Goal: Task Accomplishment & Management: Use online tool/utility

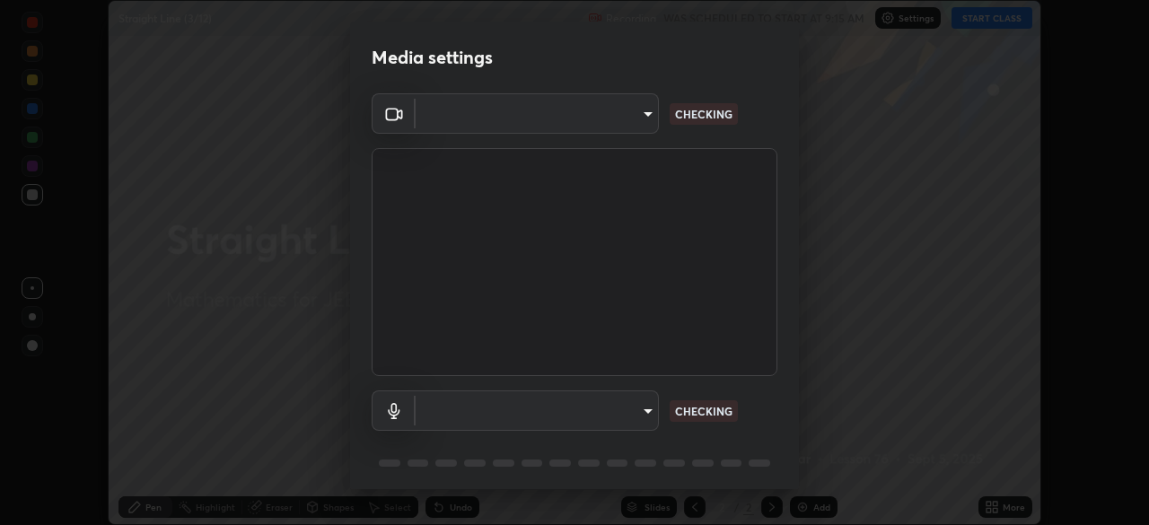
scroll to position [525, 1149]
type input "fb57174be8733929c779687b6c747b251f50b7e0b4cf35f724d7f1923dedf309"
click at [641, 414] on body "Erase all Straight Line (3/12) Recording WAS SCHEDULED TO START AT 9:15 AM Sett…" at bounding box center [574, 262] width 1149 height 525
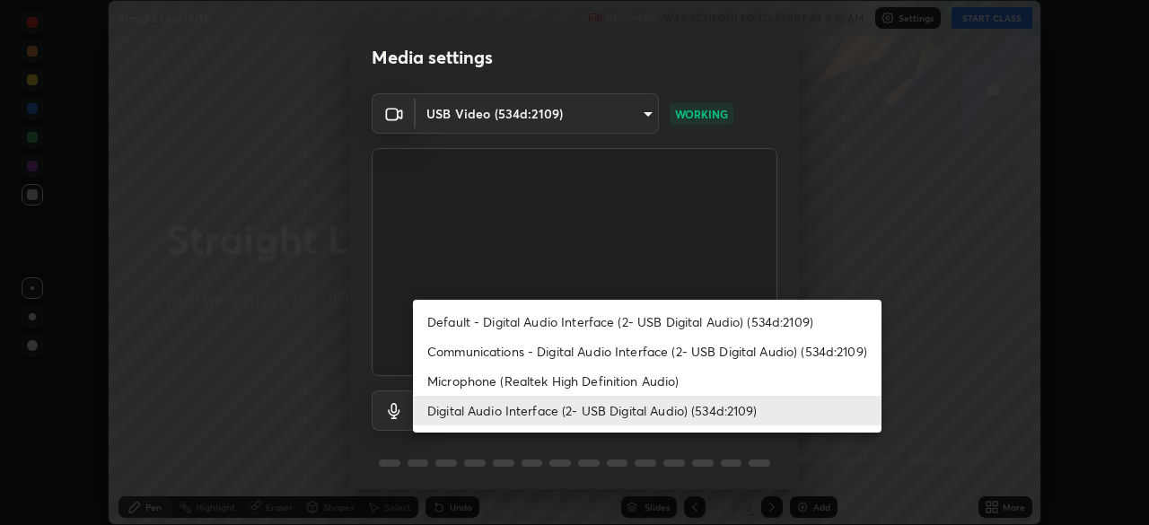
click at [625, 379] on li "Microphone (Realtek High Definition Audio)" at bounding box center [647, 381] width 469 height 30
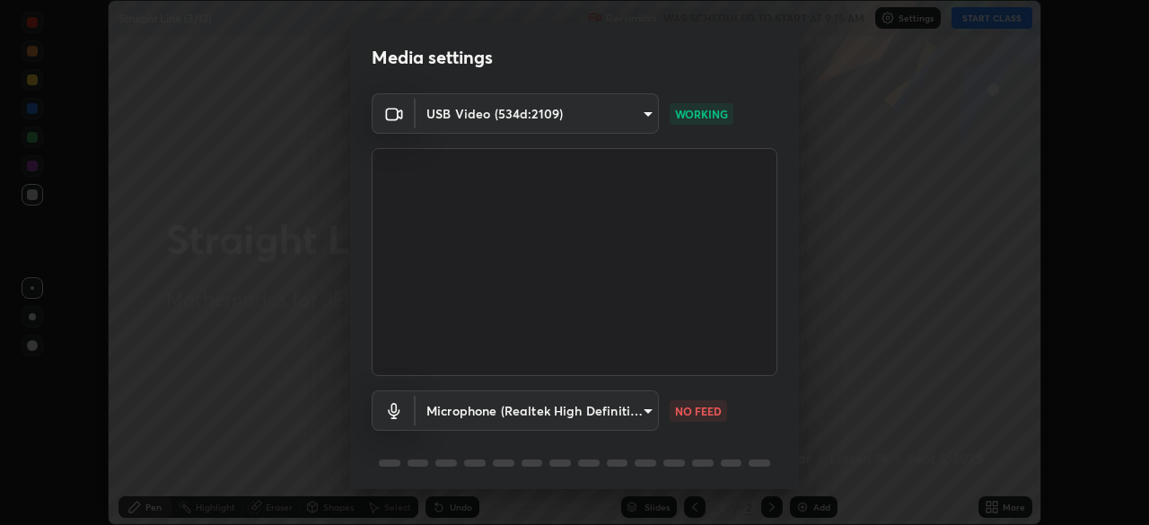
click at [622, 406] on body "Erase all Straight Line (3/12) Recording WAS SCHEDULED TO START AT 9:15 AM Sett…" at bounding box center [574, 262] width 1149 height 525
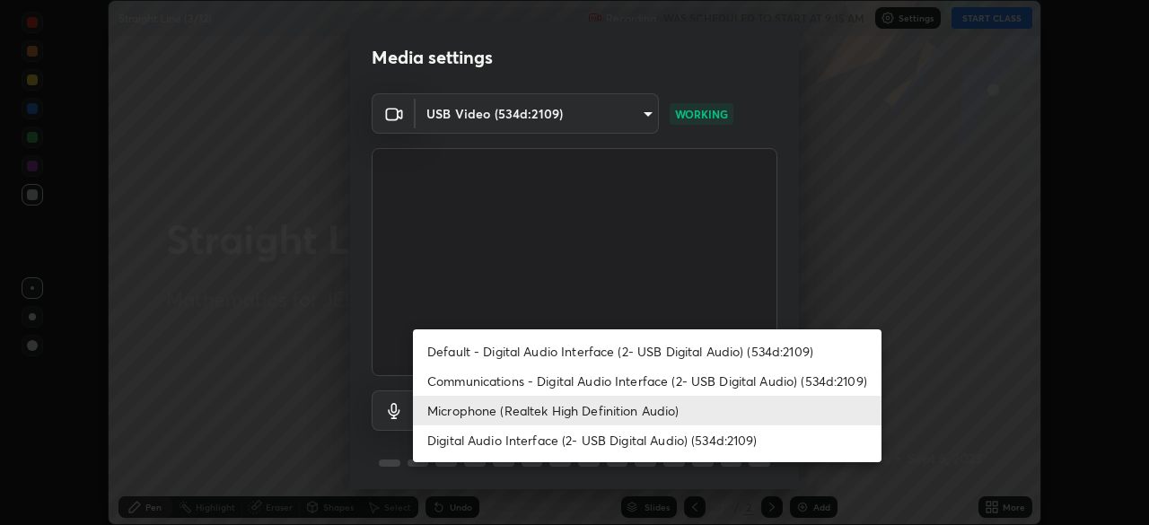
click at [625, 443] on li "Digital Audio Interface (2- USB Digital Audio) (534d:2109)" at bounding box center [647, 441] width 469 height 30
type input "6a8ab27762b9603671089d40ba11bcb996fa7be106d89dfd7a7cdf6a969d37dc"
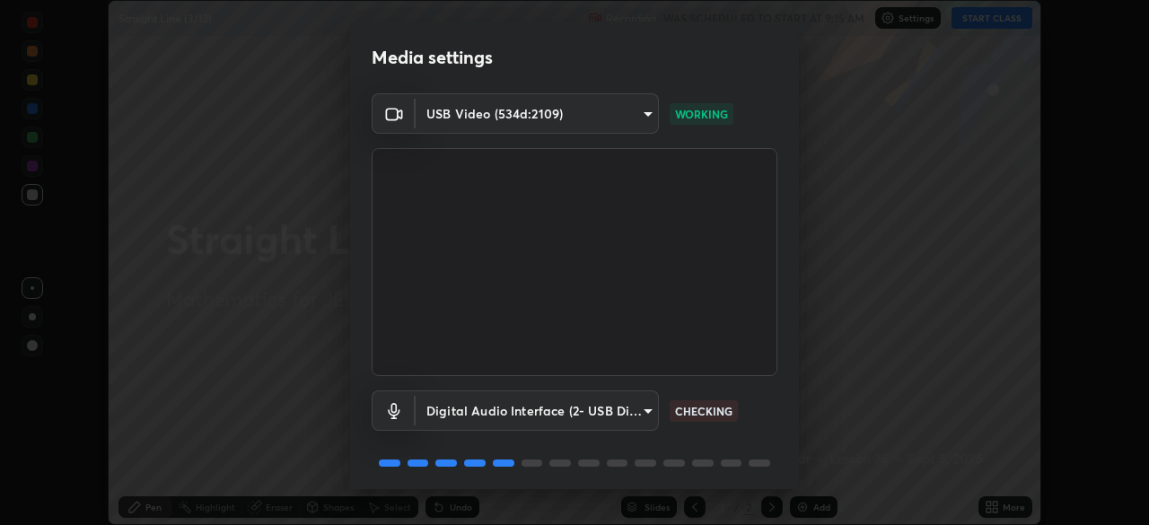
scroll to position [64, 0]
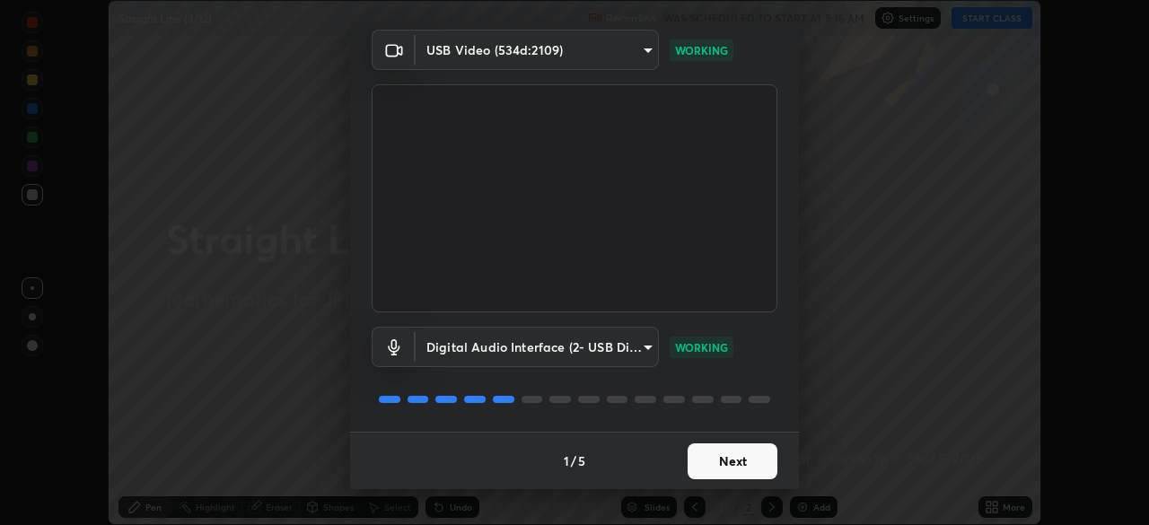
click at [733, 455] on button "Next" at bounding box center [733, 461] width 90 height 36
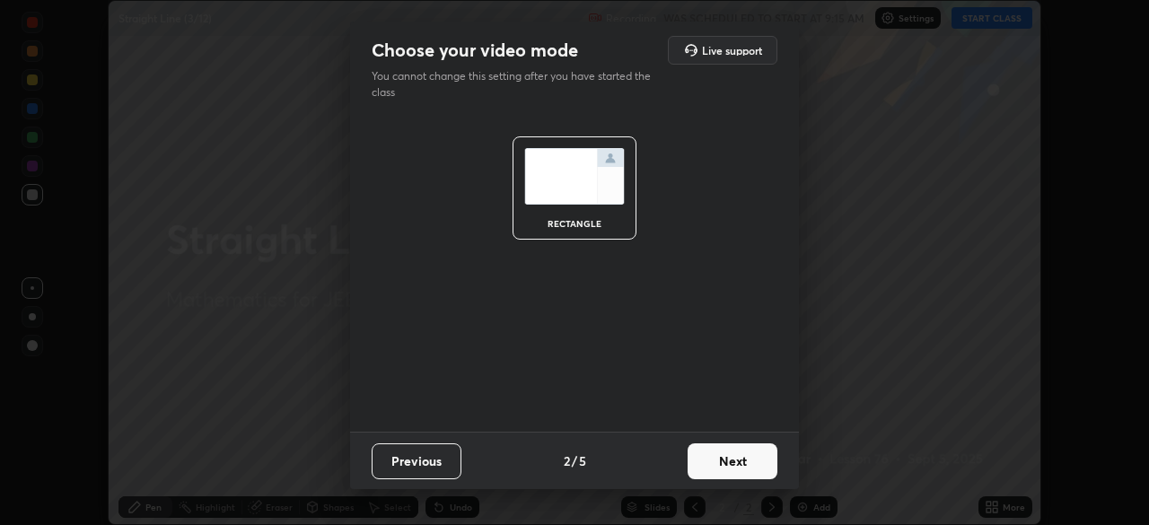
scroll to position [0, 0]
click at [745, 454] on button "Next" at bounding box center [733, 461] width 90 height 36
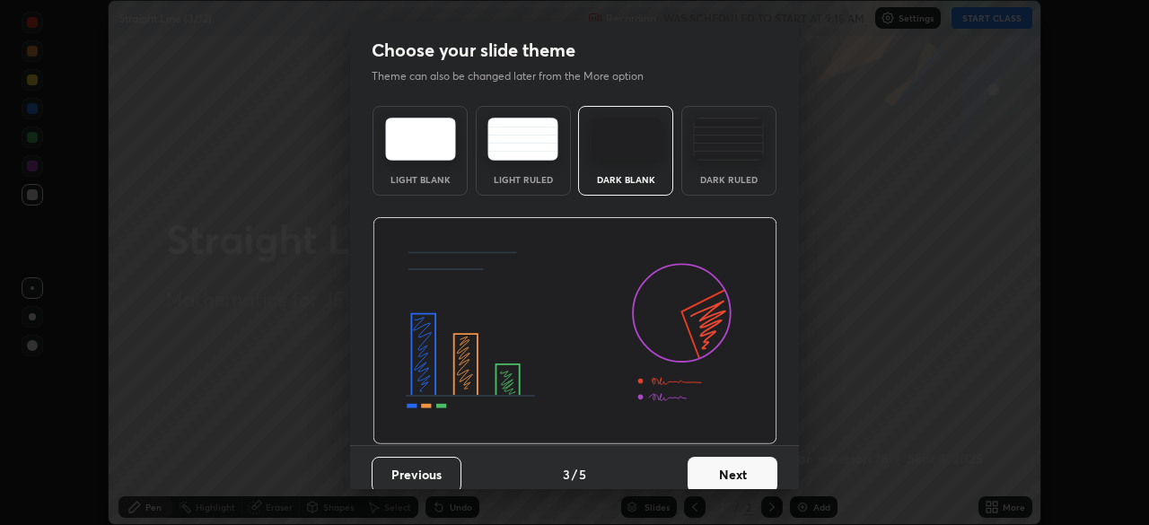
click at [746, 472] on button "Next" at bounding box center [733, 475] width 90 height 36
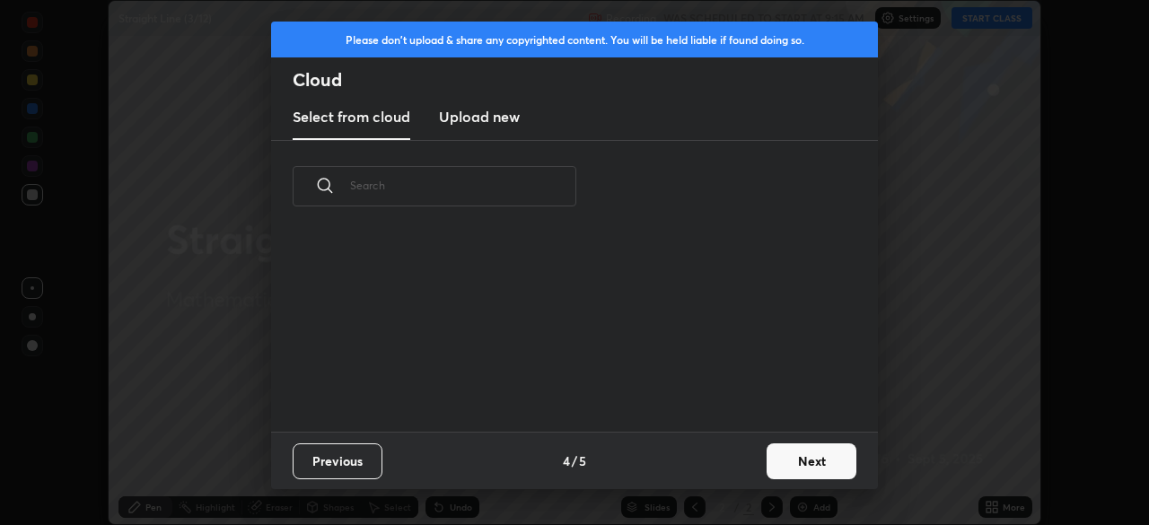
click at [783, 456] on button "Next" at bounding box center [812, 461] width 90 height 36
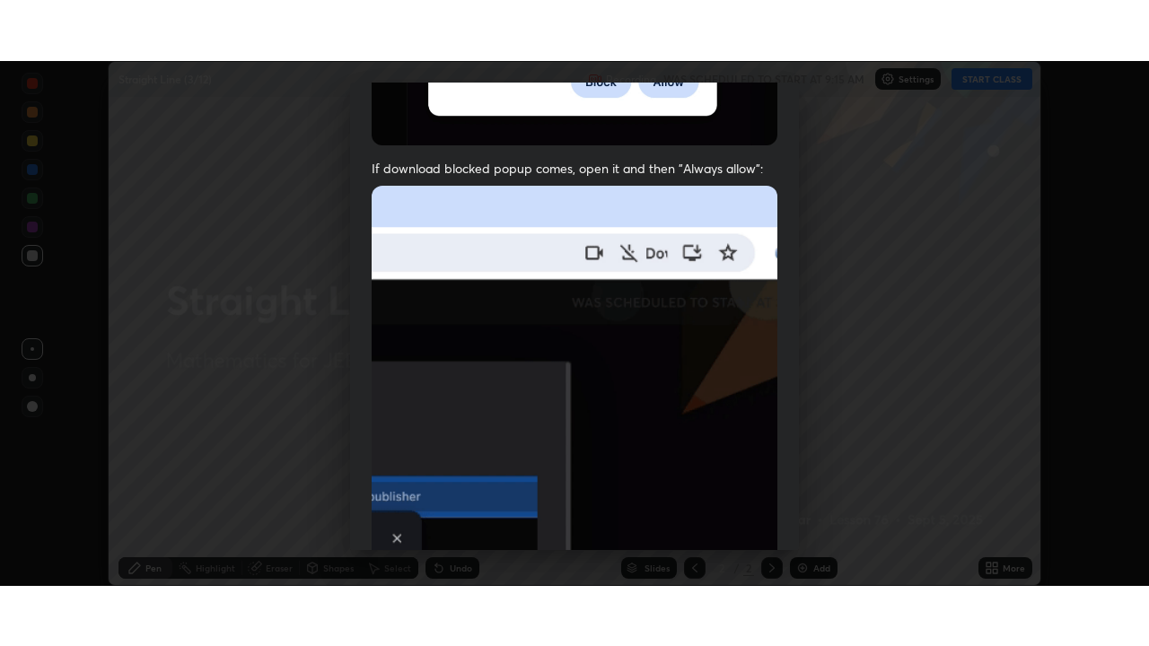
scroll to position [430, 0]
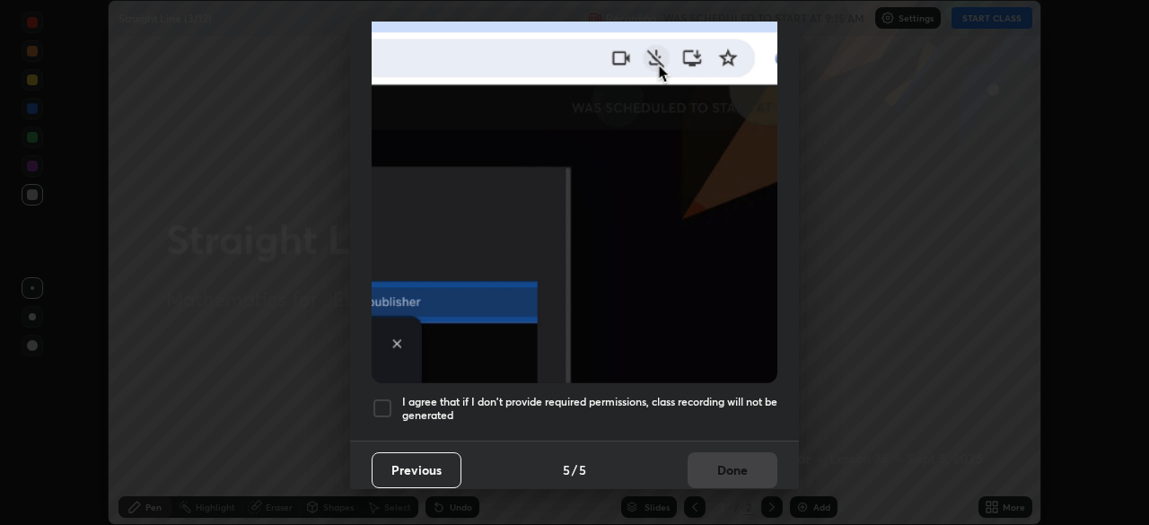
click at [385, 398] on div at bounding box center [383, 409] width 22 height 22
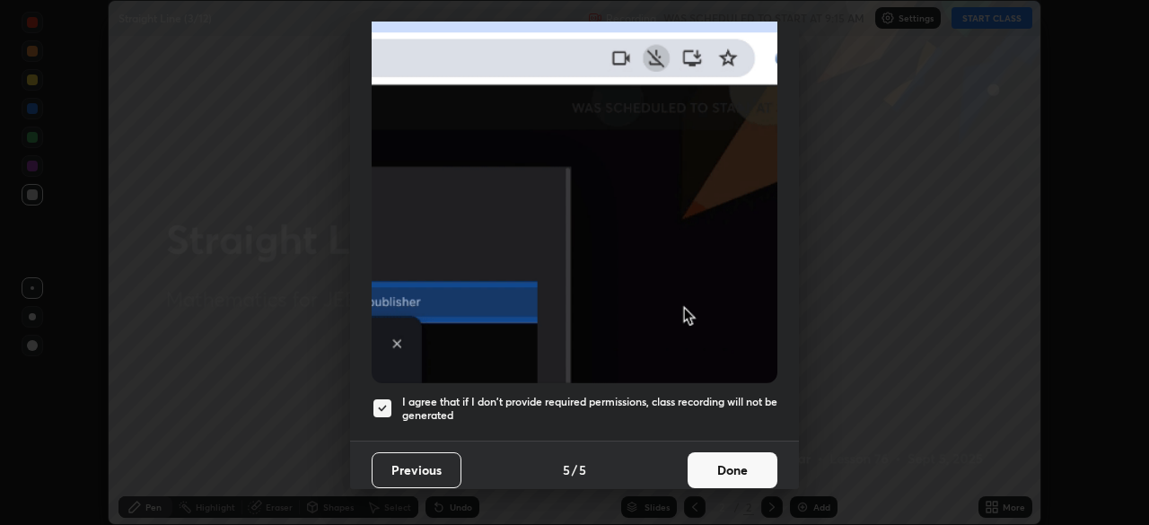
click at [715, 456] on button "Done" at bounding box center [733, 470] width 90 height 36
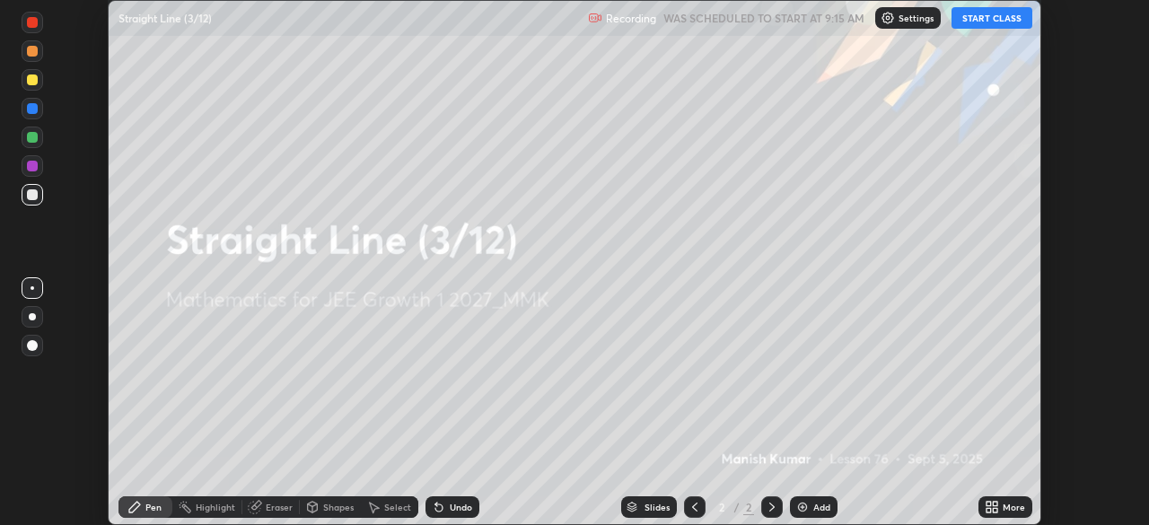
click at [978, 16] on button "START CLASS" at bounding box center [992, 18] width 81 height 22
click at [995, 504] on icon at bounding box center [995, 504] width 4 height 4
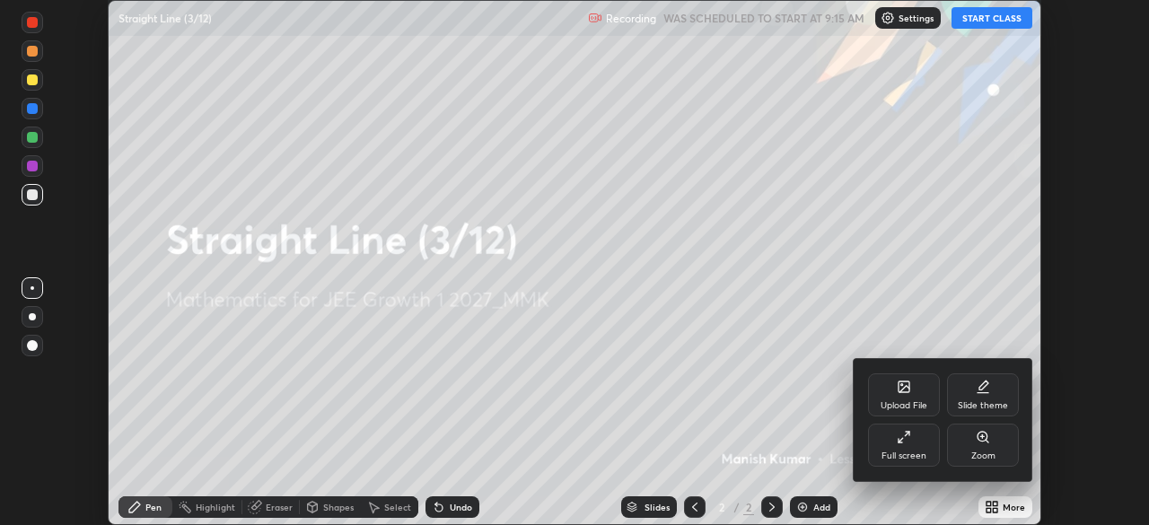
click at [902, 448] on div "Full screen" at bounding box center [904, 445] width 72 height 43
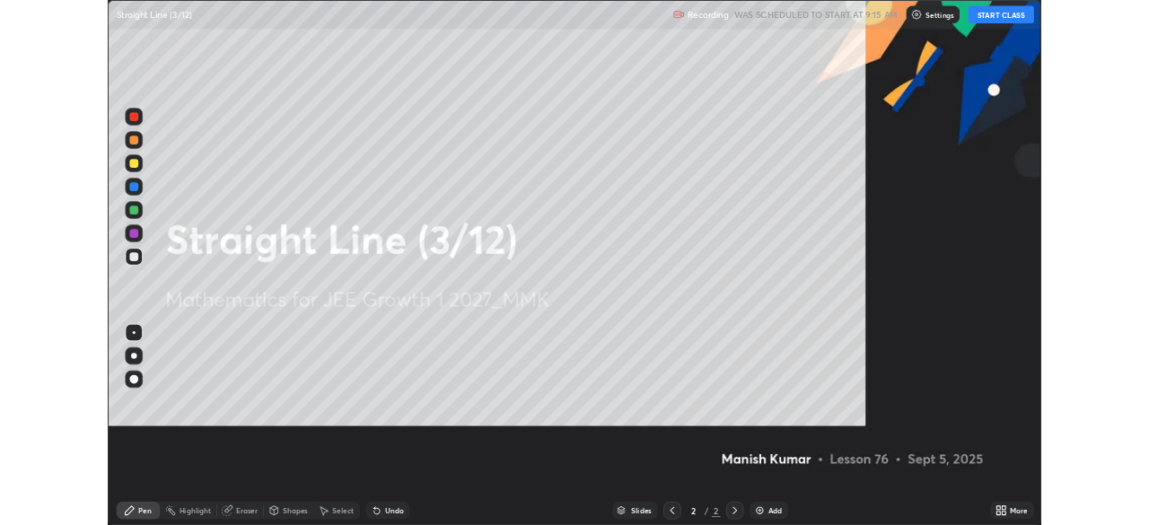
scroll to position [646, 1149]
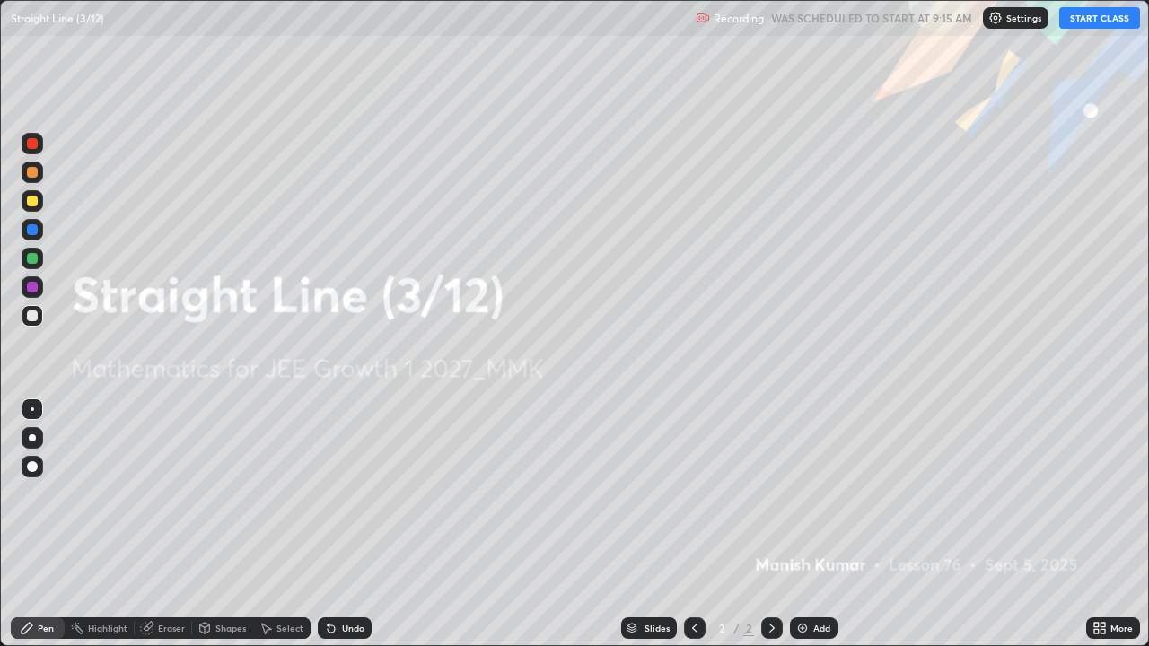
click at [816, 524] on div "Add" at bounding box center [821, 628] width 17 height 9
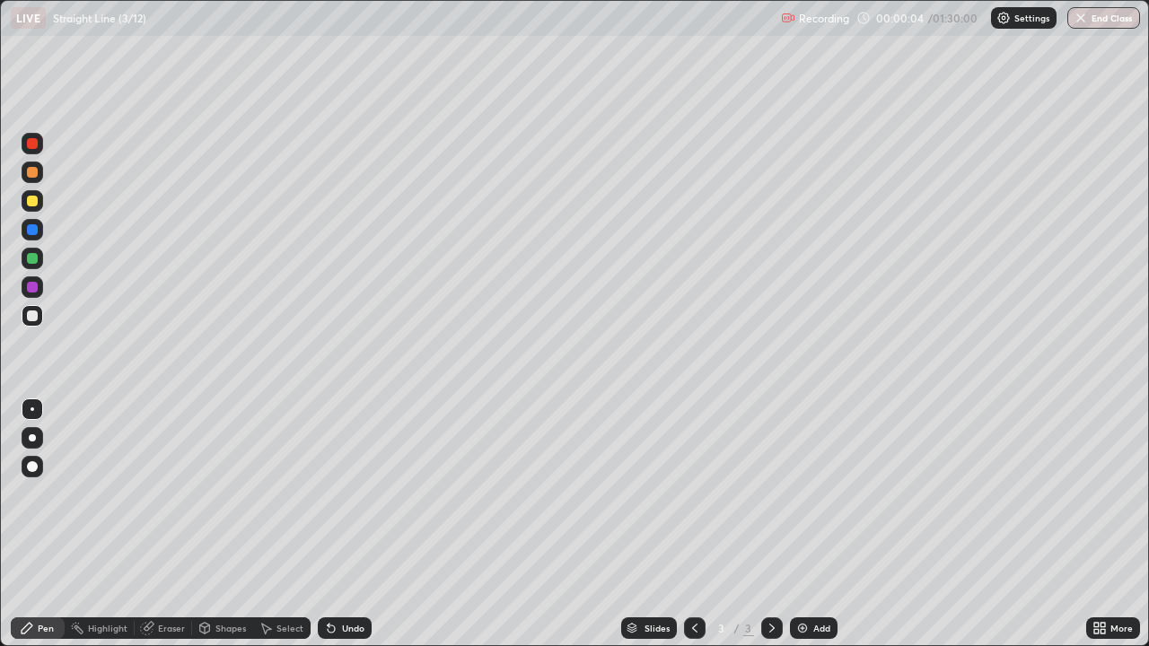
click at [35, 201] on div at bounding box center [32, 201] width 11 height 11
click at [36, 259] on div at bounding box center [32, 258] width 11 height 11
click at [35, 288] on div at bounding box center [32, 287] width 11 height 11
click at [820, 524] on div "Add" at bounding box center [821, 628] width 17 height 9
click at [39, 199] on div at bounding box center [33, 201] width 22 height 22
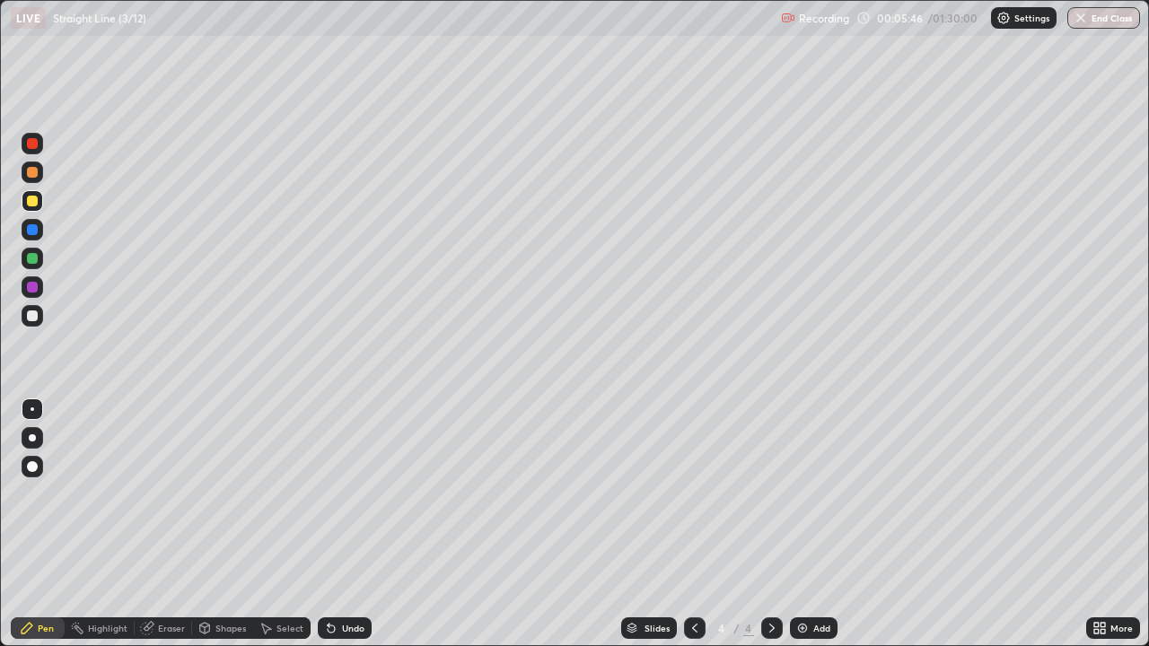
click at [803, 524] on img at bounding box center [802, 628] width 14 height 14
click at [817, 524] on div "Add" at bounding box center [814, 629] width 48 height 22
click at [163, 524] on div "Eraser" at bounding box center [171, 628] width 27 height 9
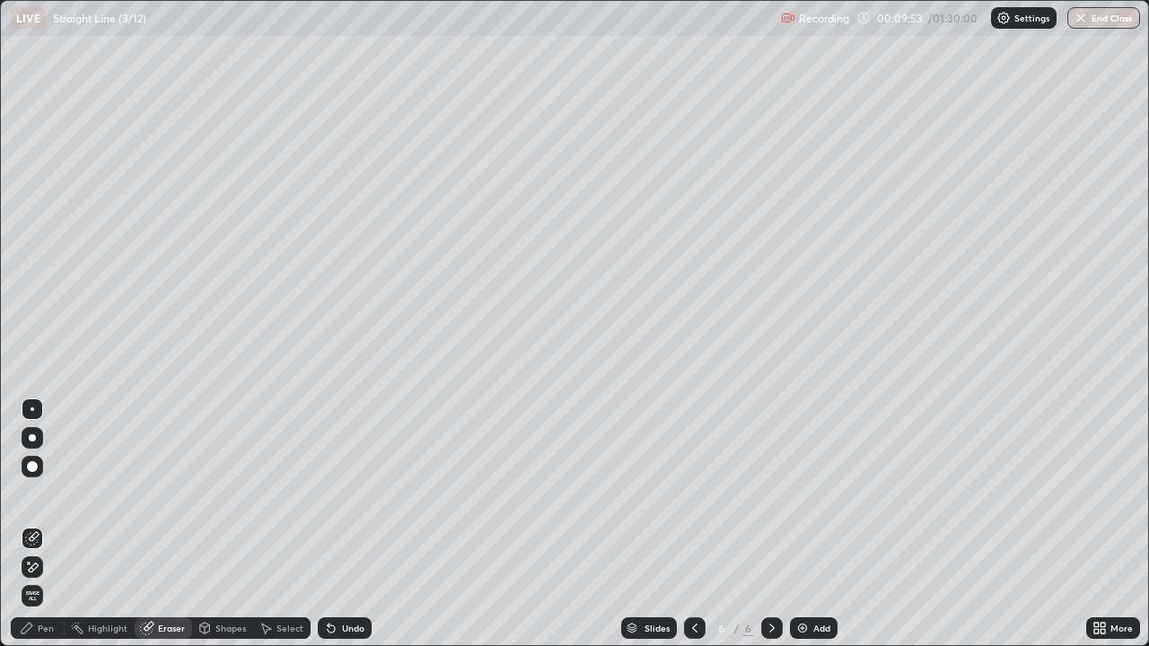
click at [45, 524] on div "Pen" at bounding box center [38, 629] width 54 height 22
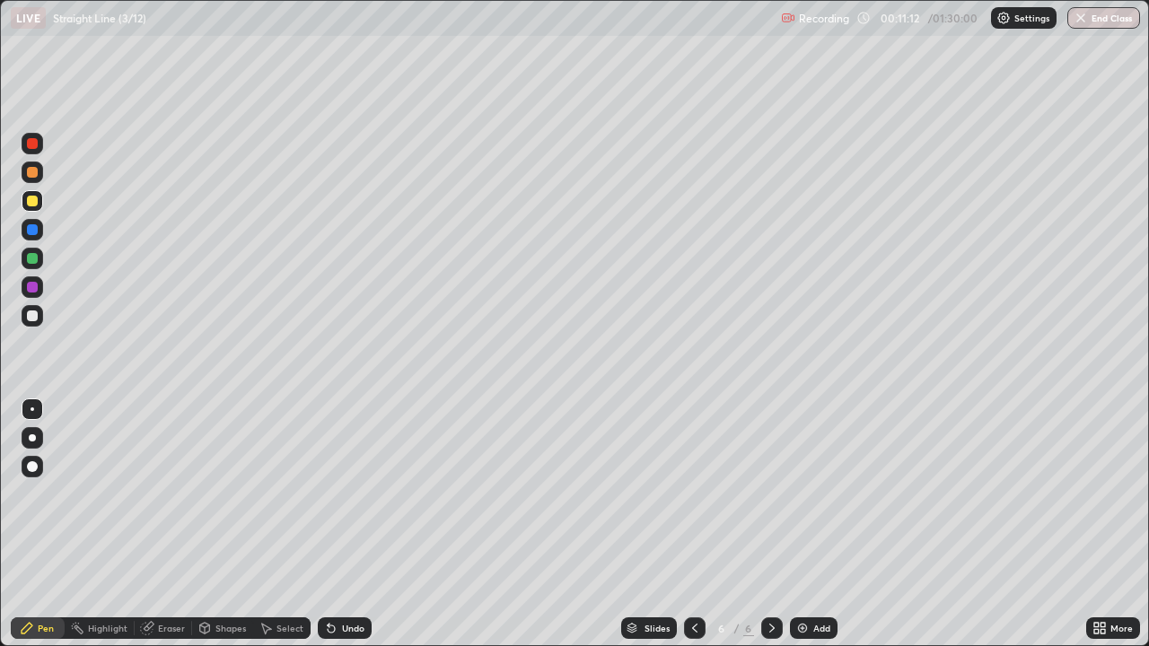
click at [30, 259] on div at bounding box center [32, 258] width 11 height 11
click at [810, 524] on div "Add" at bounding box center [814, 629] width 48 height 22
click at [808, 524] on div "Add" at bounding box center [814, 629] width 48 height 22
click at [813, 524] on div "Add" at bounding box center [821, 628] width 17 height 9
click at [31, 200] on div at bounding box center [32, 201] width 11 height 11
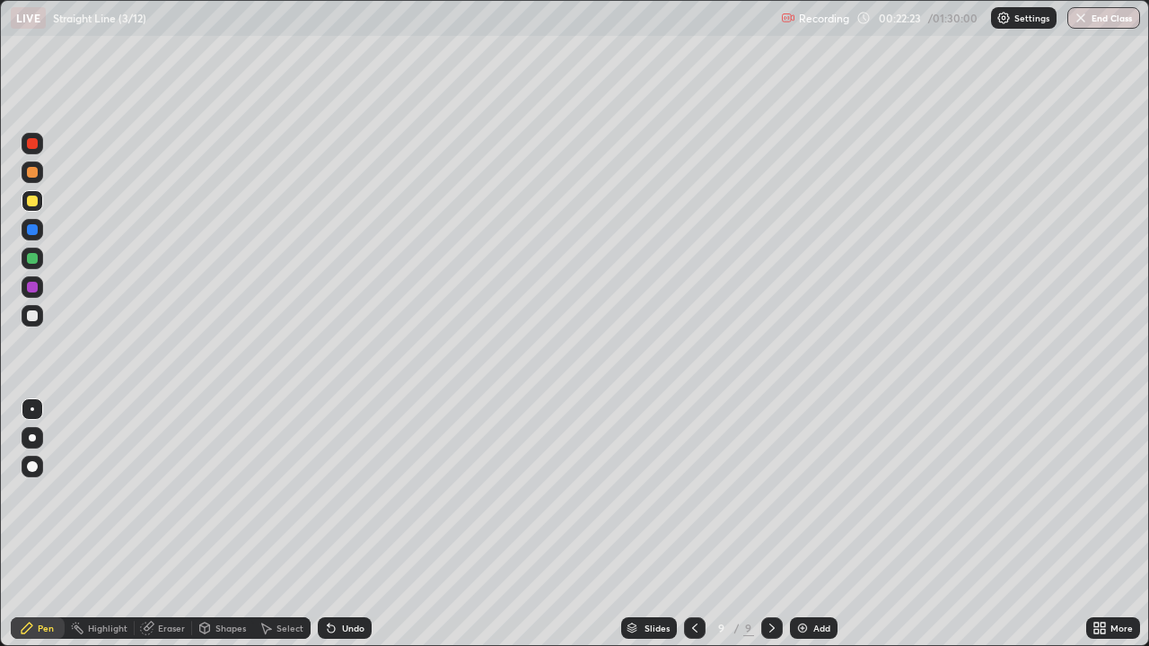
click at [34, 285] on div at bounding box center [32, 287] width 11 height 11
click at [34, 323] on div at bounding box center [33, 316] width 22 height 22
click at [39, 257] on div at bounding box center [33, 259] width 22 height 22
click at [813, 524] on div "Add" at bounding box center [821, 628] width 17 height 9
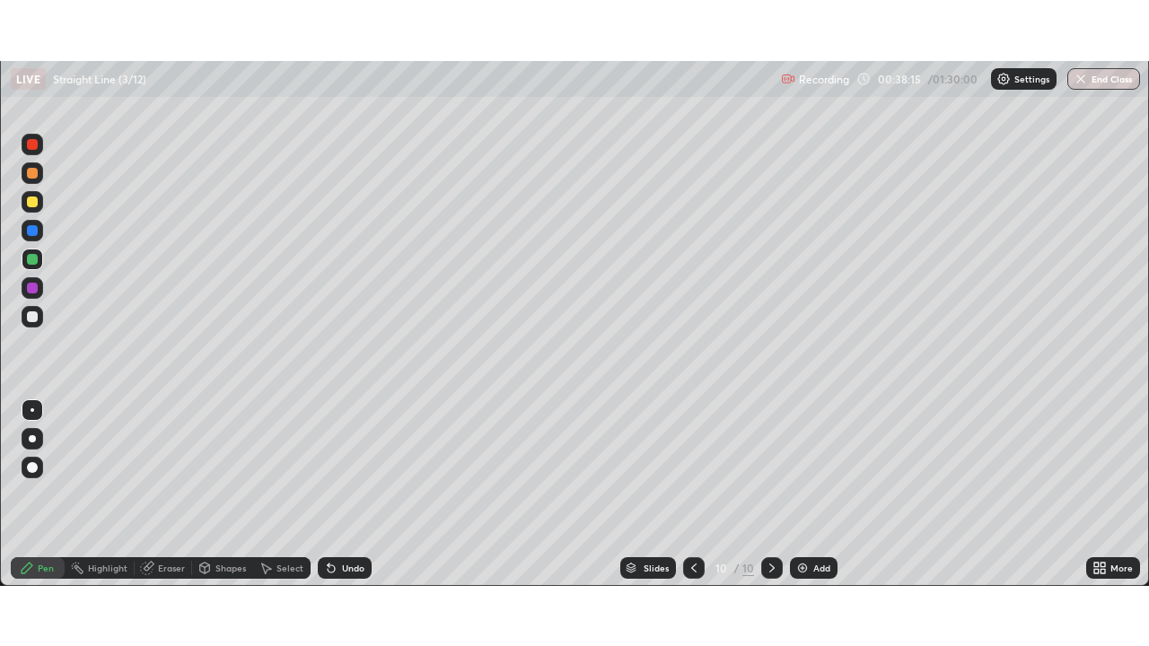
scroll to position [89244, 88620]
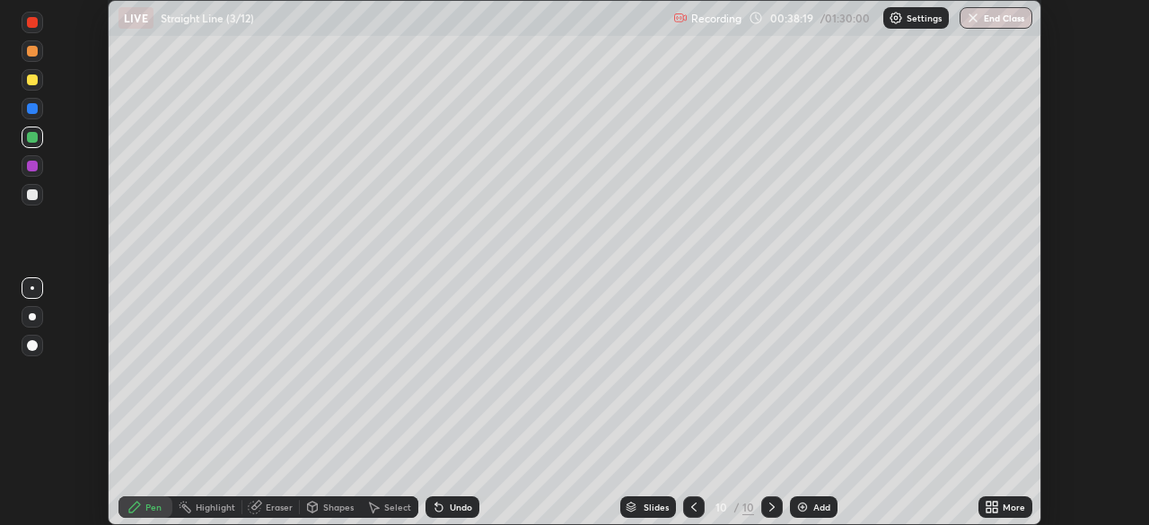
click at [995, 510] on icon at bounding box center [995, 510] width 4 height 4
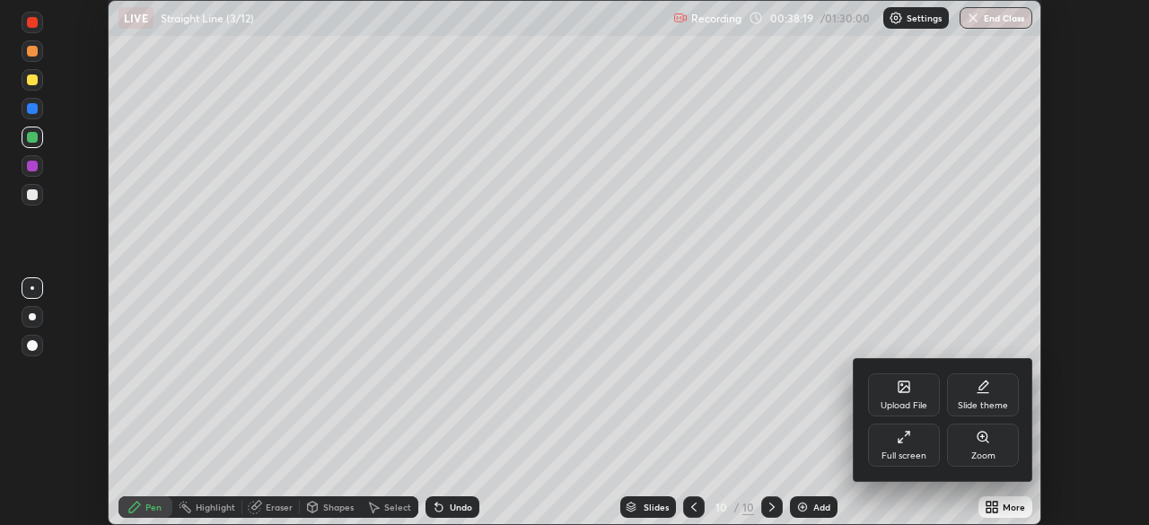
click at [905, 450] on div "Full screen" at bounding box center [904, 445] width 72 height 43
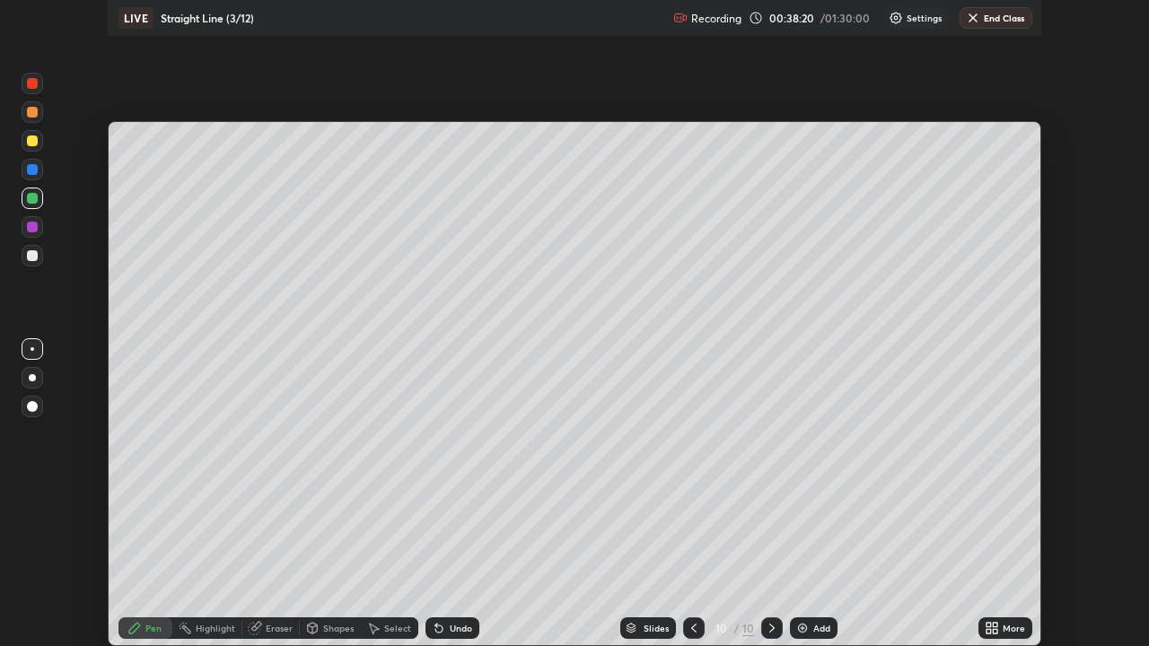
scroll to position [646, 1149]
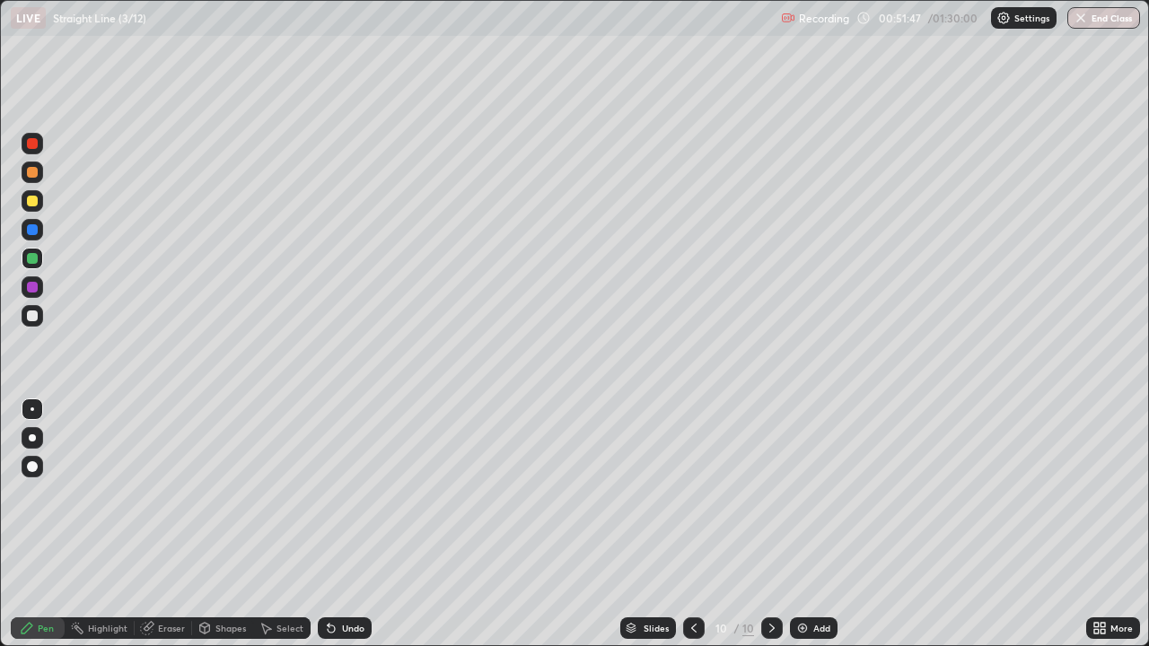
click at [158, 524] on div "Eraser" at bounding box center [163, 629] width 57 height 22
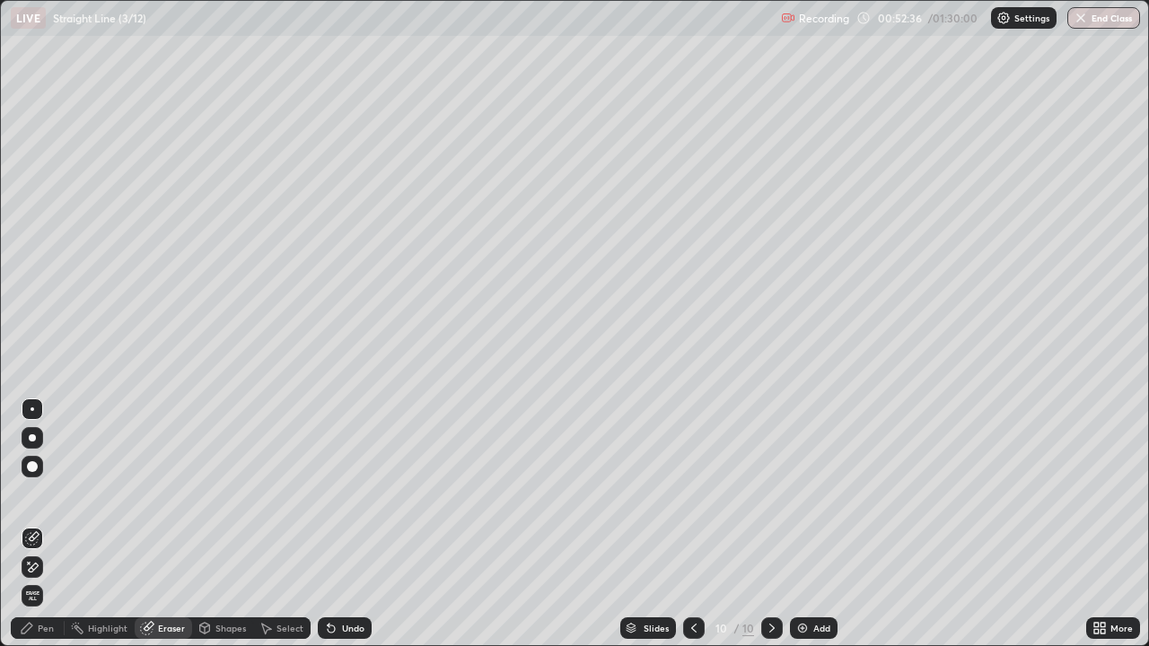
click at [30, 524] on icon at bounding box center [27, 628] width 11 height 11
click at [50, 524] on div "Pen" at bounding box center [46, 628] width 16 height 9
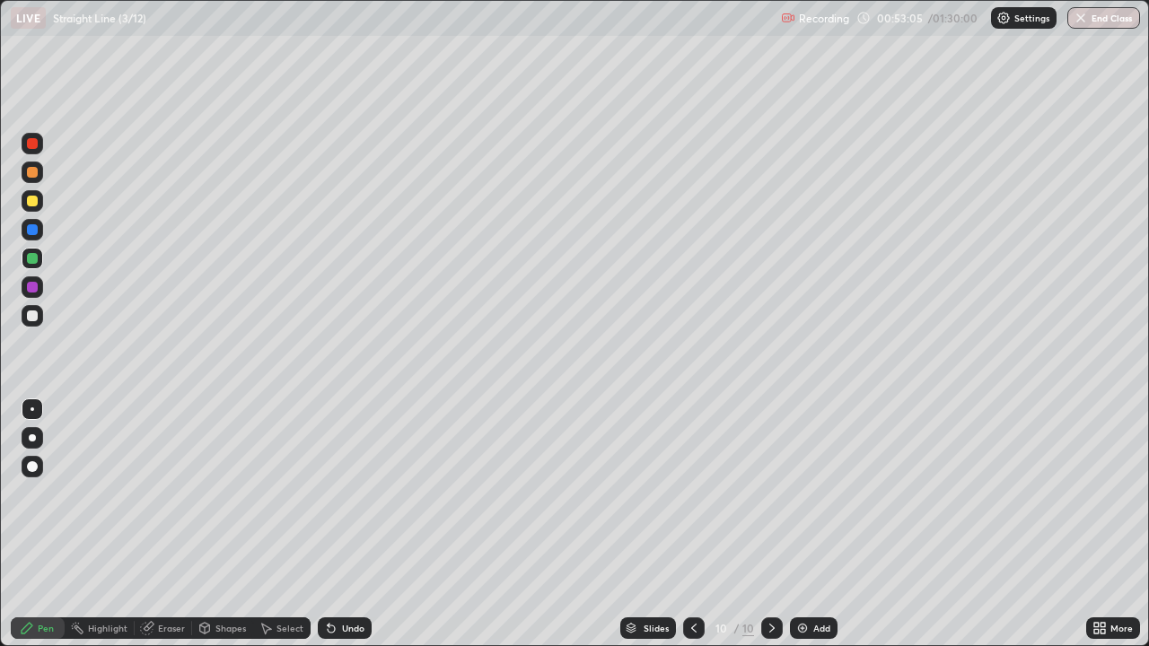
click at [170, 524] on div "Eraser" at bounding box center [171, 628] width 27 height 9
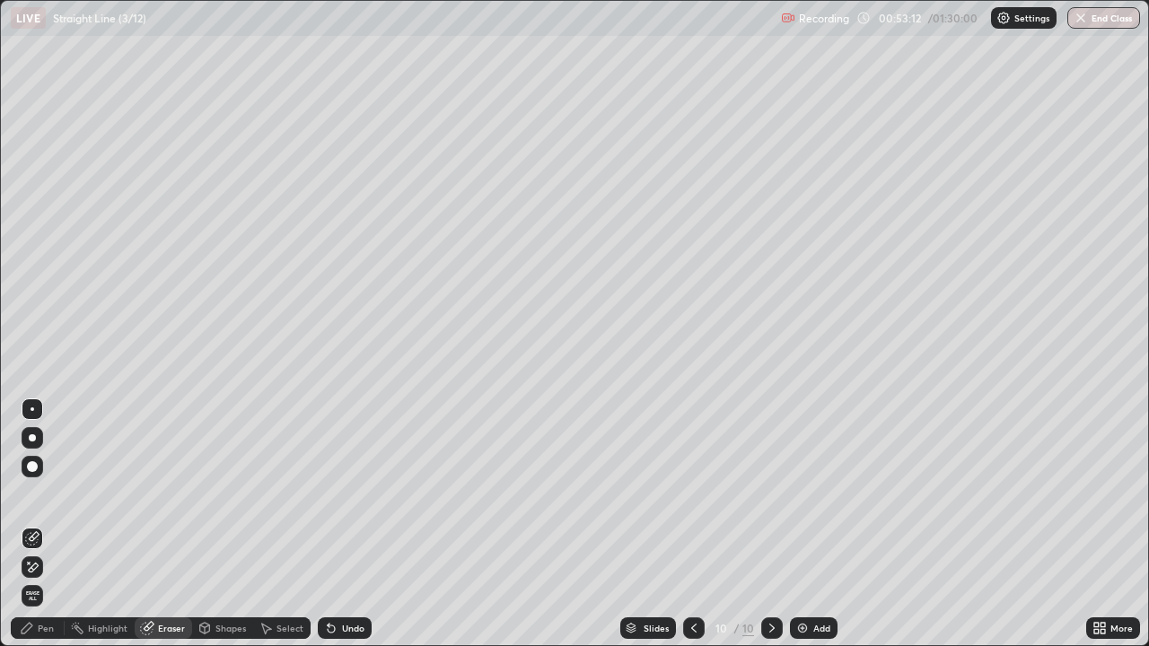
click at [44, 524] on div "Pen" at bounding box center [46, 628] width 16 height 9
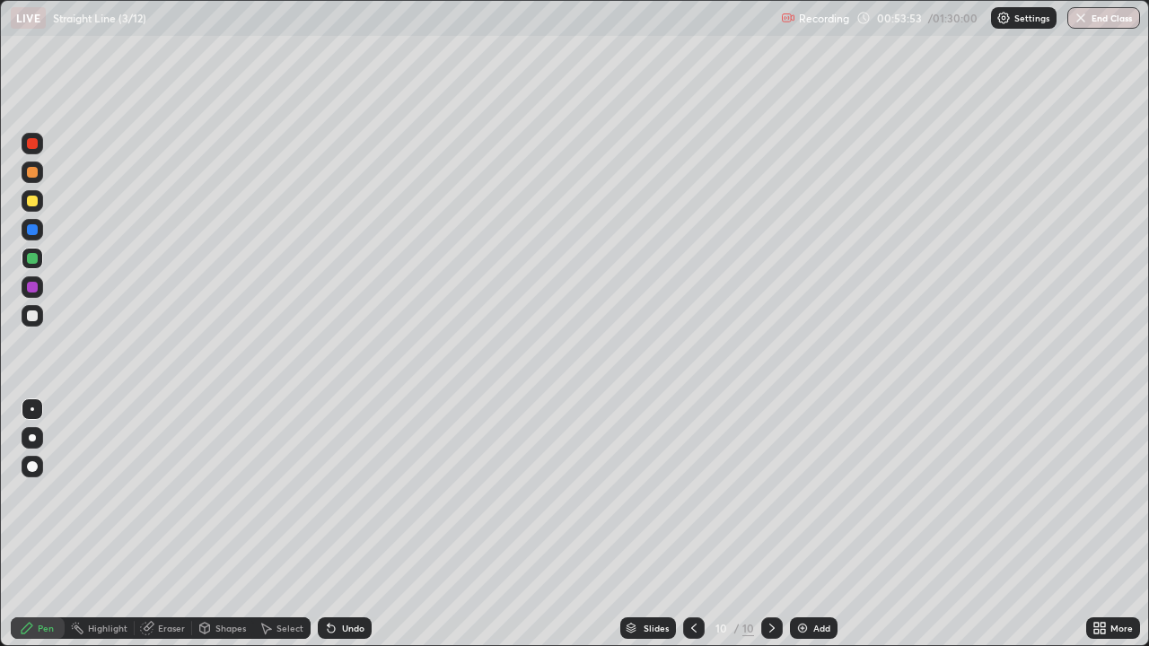
click at [817, 524] on div "Add" at bounding box center [821, 628] width 17 height 9
click at [165, 524] on div "Eraser" at bounding box center [171, 628] width 27 height 9
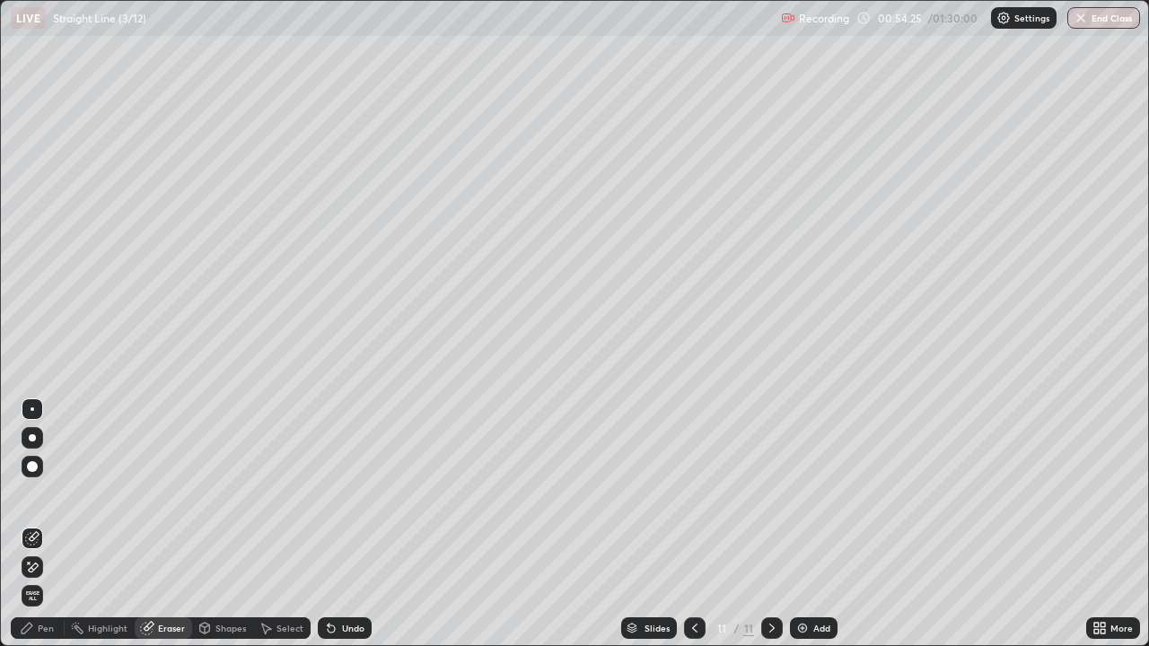
click at [39, 524] on div "Pen" at bounding box center [46, 628] width 16 height 9
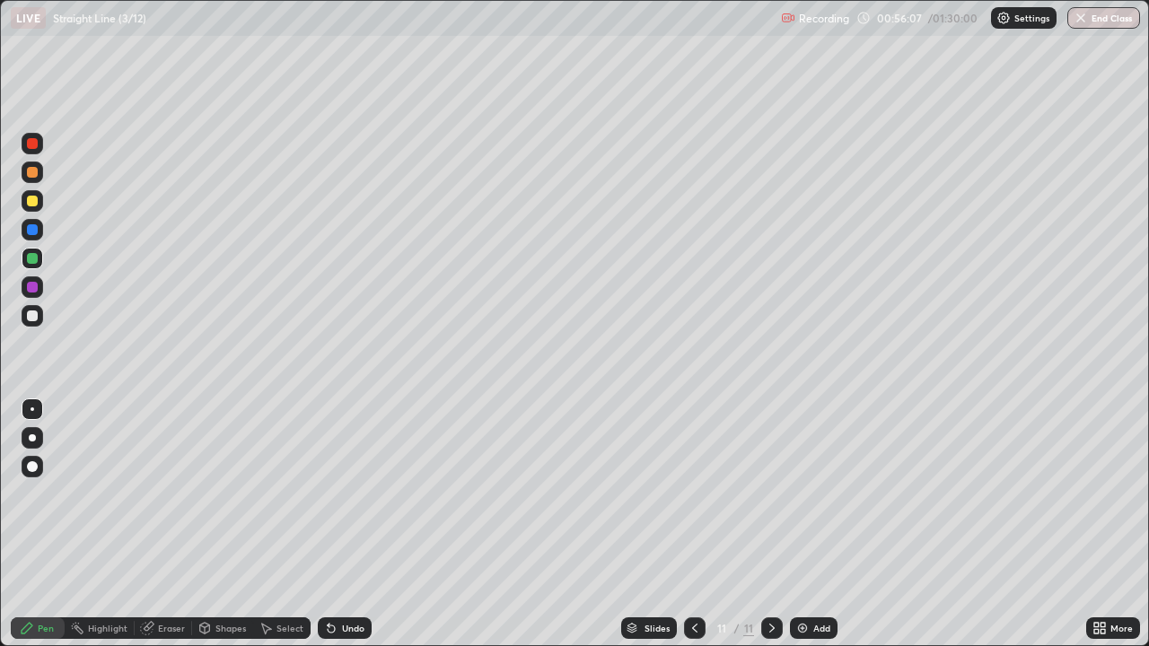
click at [168, 524] on div "Eraser" at bounding box center [171, 628] width 27 height 9
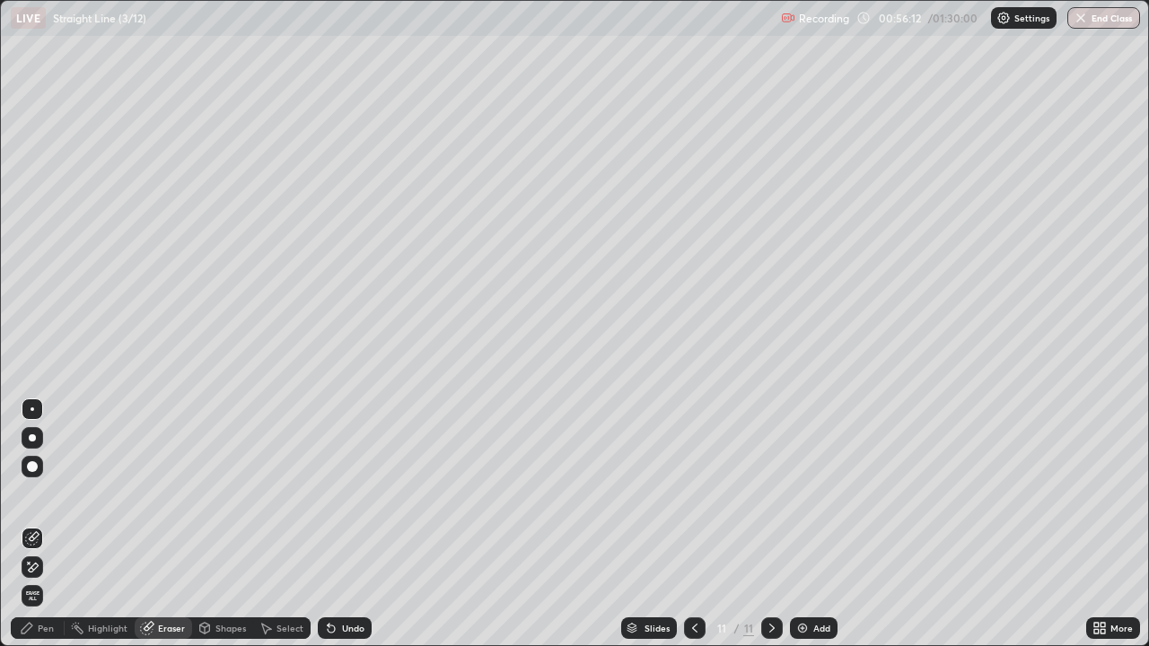
click at [48, 524] on div "Pen" at bounding box center [38, 629] width 54 height 22
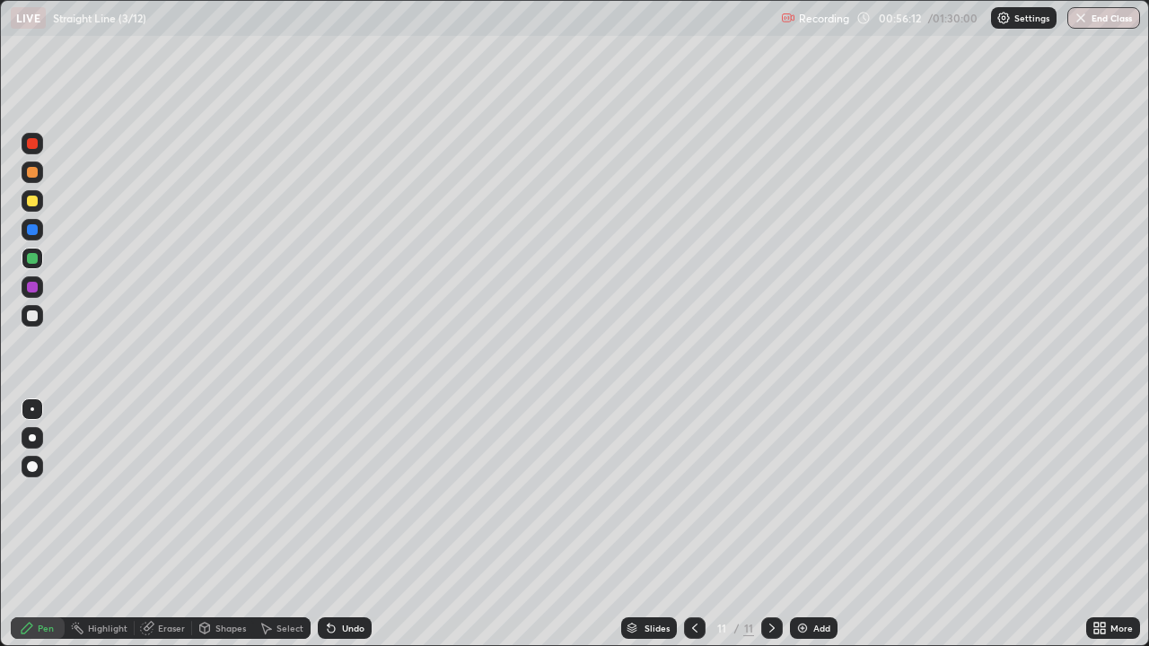
click at [36, 524] on div "Pen" at bounding box center [38, 629] width 54 height 22
click at [290, 524] on div "Select" at bounding box center [289, 628] width 27 height 9
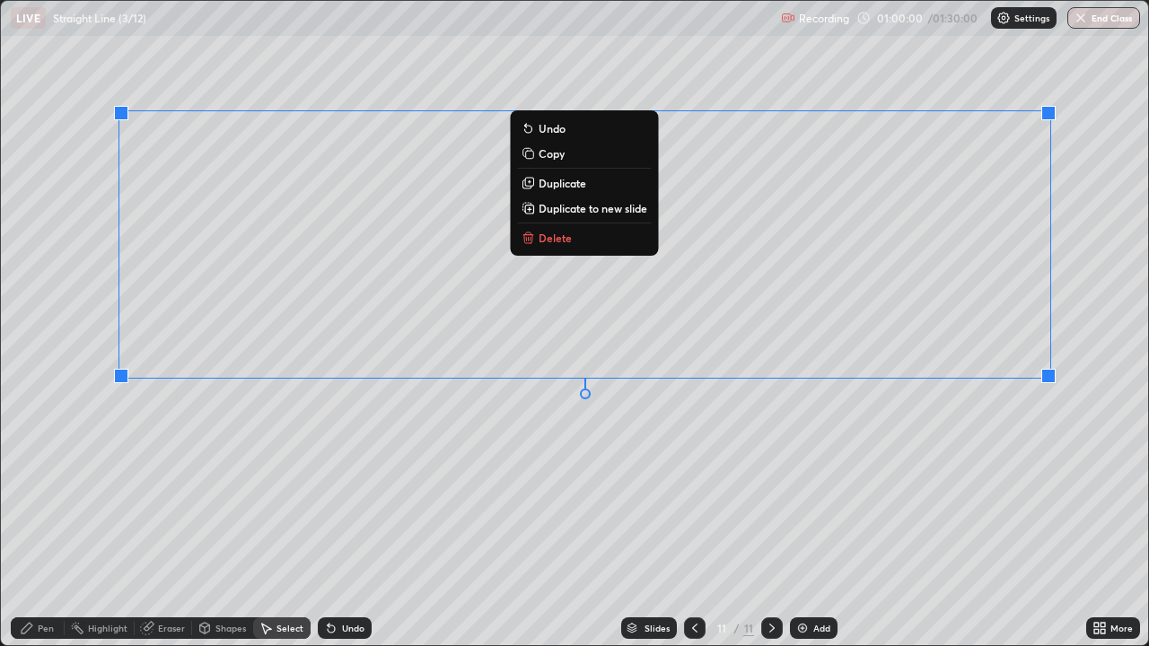
click at [548, 238] on p "Delete" at bounding box center [555, 238] width 33 height 14
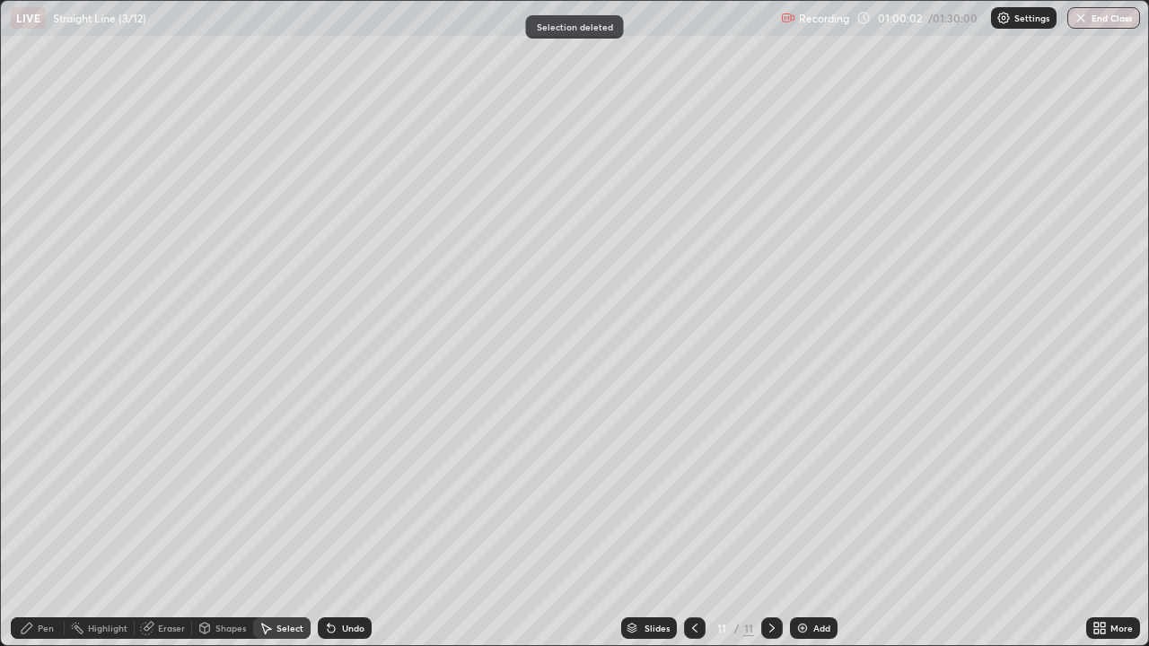
click at [691, 524] on div at bounding box center [695, 629] width 22 height 22
click at [771, 524] on div at bounding box center [772, 629] width 22 height 22
click at [813, 524] on div "Add" at bounding box center [821, 628] width 17 height 9
click at [693, 524] on icon at bounding box center [695, 628] width 14 height 14
click at [45, 524] on div "Pen" at bounding box center [46, 628] width 16 height 9
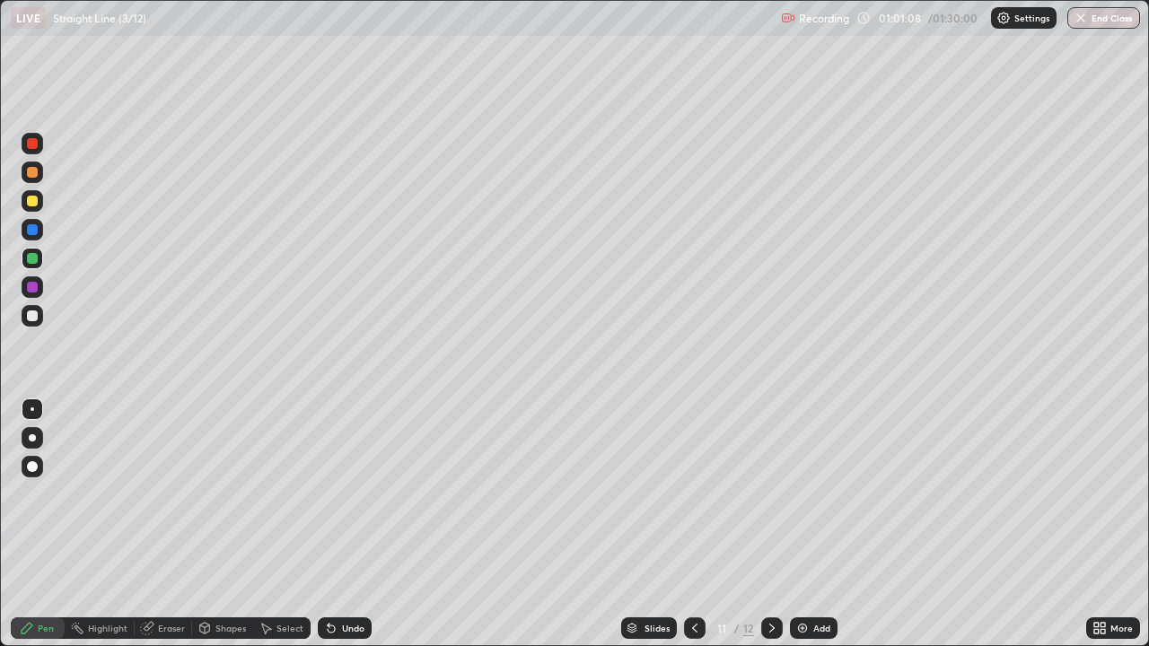
click at [167, 524] on div "Eraser" at bounding box center [171, 628] width 27 height 9
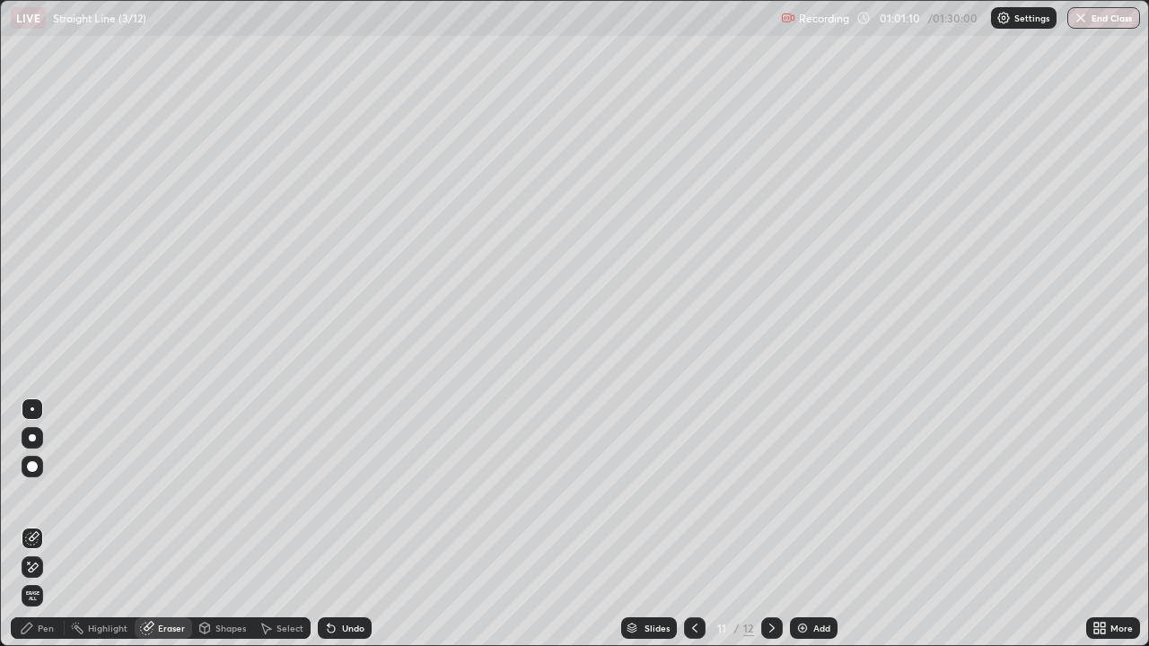
click at [49, 524] on div "Pen" at bounding box center [38, 629] width 54 height 22
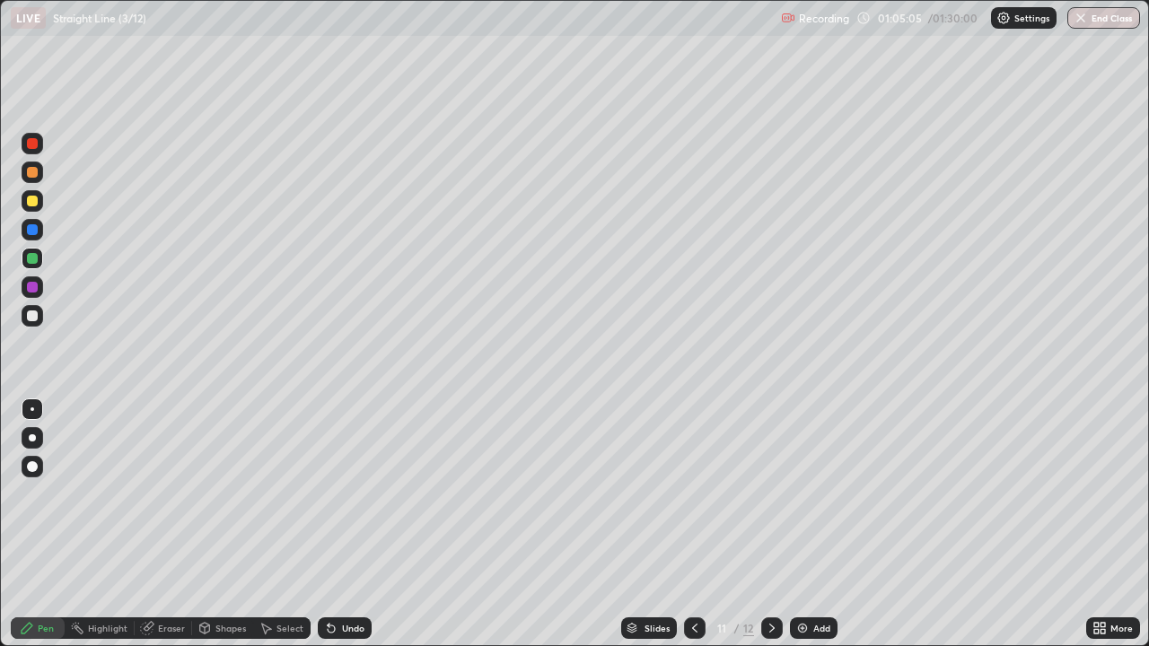
click at [1097, 18] on button "End Class" at bounding box center [1103, 18] width 73 height 22
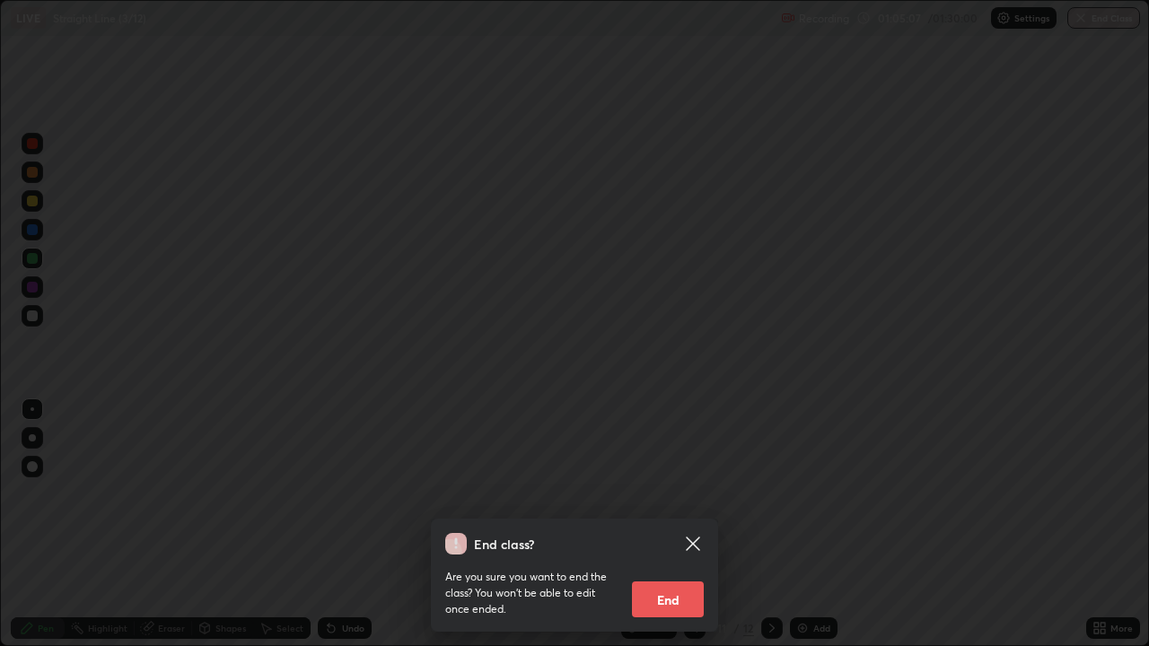
click at [677, 524] on button "End" at bounding box center [668, 600] width 72 height 36
